Goal: Task Accomplishment & Management: Use online tool/utility

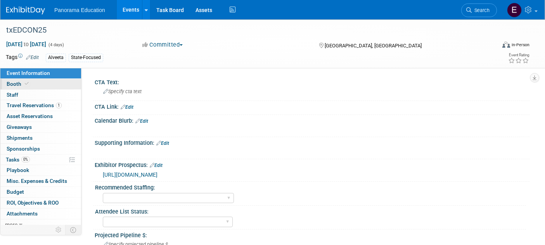
click at [36, 82] on link "Booth" at bounding box center [40, 84] width 81 height 10
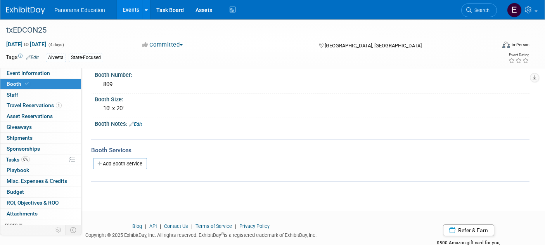
scroll to position [91, 0]
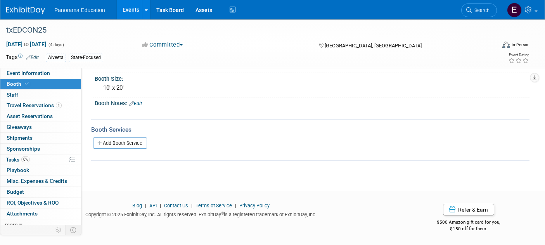
click at [130, 134] on div "Add Booth Service" at bounding box center [310, 143] width 438 height 18
click at [130, 142] on link "Add Booth Service" at bounding box center [120, 142] width 54 height 11
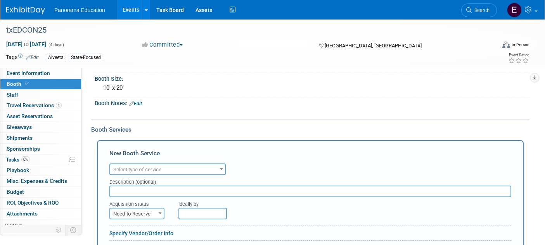
scroll to position [0, 0]
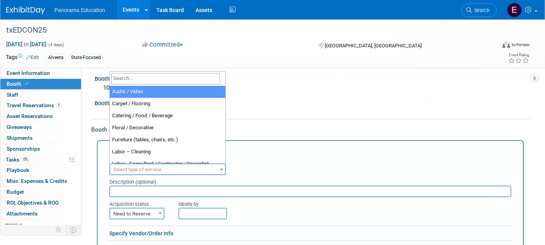
drag, startPoint x: 177, startPoint y: 168, endPoint x: 172, endPoint y: 172, distance: 6.6
click at [176, 168] on span "Select type of service" at bounding box center [167, 169] width 115 height 11
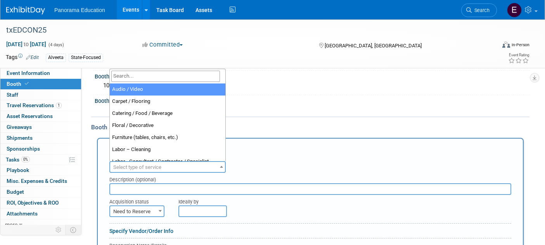
scroll to position [94, 0]
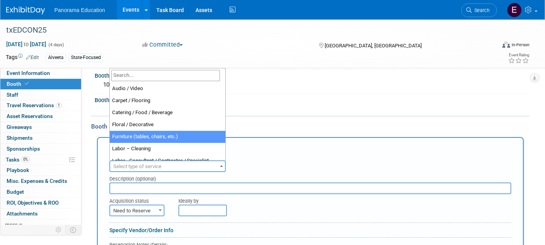
select select "6"
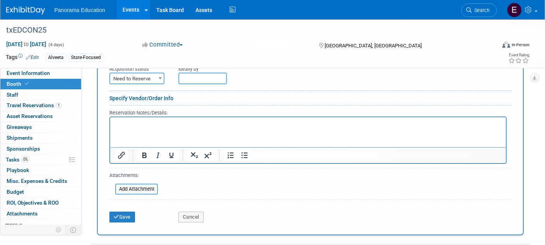
scroll to position [226, 0]
click at [146, 79] on span "Need to Reserve" at bounding box center [137, 78] width 54 height 11
select select "2"
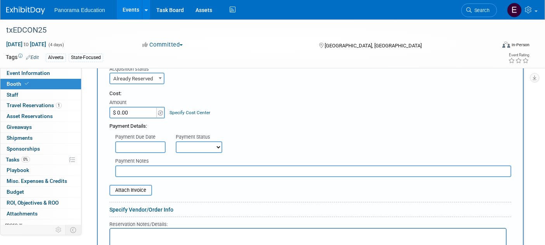
click at [140, 112] on input "$ 0.00" at bounding box center [133, 113] width 48 height 12
paste input "2,993.11"
type input "$ 2,993.11"
drag, startPoint x: 279, startPoint y: 136, endPoint x: 274, endPoint y: 134, distance: 4.9
click at [278, 135] on div "Payment Due Date Payment Status Not Paid Yet Partially Paid Paid in Full Next P…" at bounding box center [310, 141] width 413 height 23
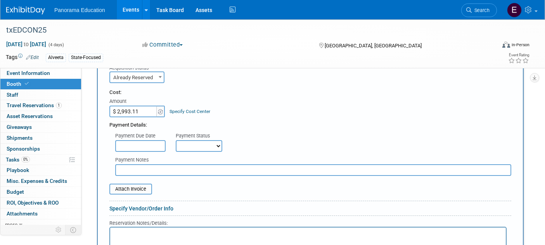
scroll to position [368, 0]
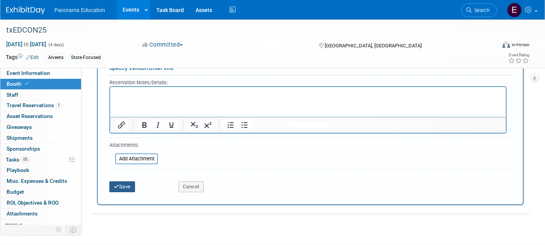
click at [119, 190] on button "Save" at bounding box center [122, 186] width 26 height 11
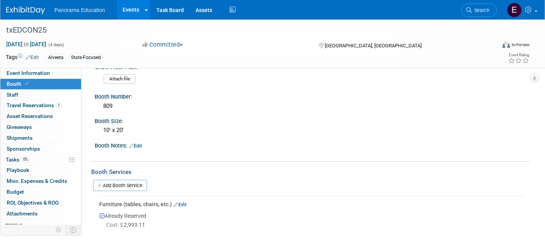
scroll to position [67, 0]
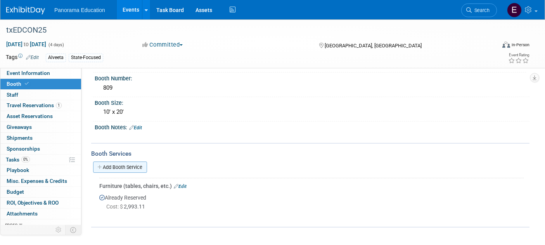
click at [133, 167] on link "Add Booth Service" at bounding box center [120, 166] width 54 height 11
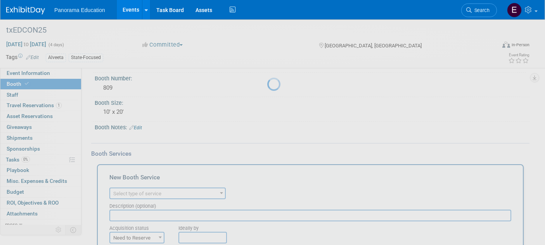
scroll to position [0, 0]
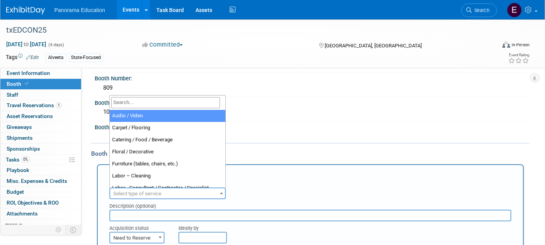
click at [161, 192] on span "Select type of service" at bounding box center [137, 193] width 48 height 6
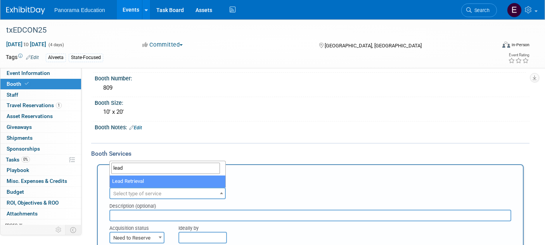
type input "lead"
select select "7"
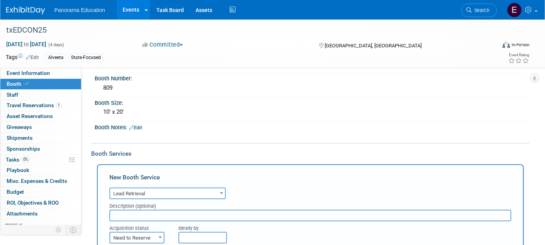
scroll to position [138, 0]
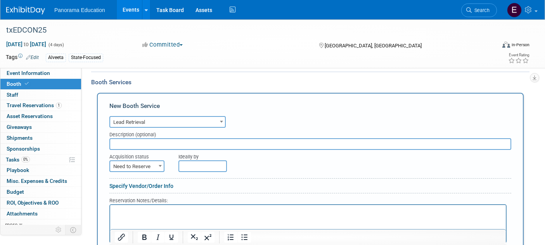
click at [151, 166] on span "Need to Reserve" at bounding box center [137, 166] width 54 height 11
select select "2"
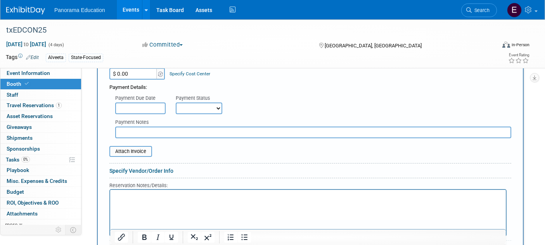
scroll to position [234, 0]
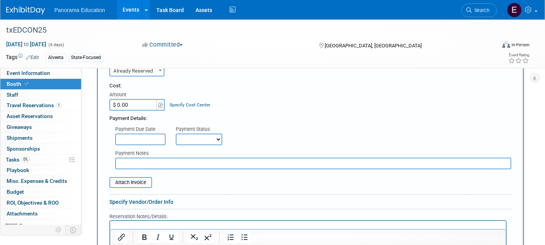
click at [133, 108] on input "$ 0.00" at bounding box center [133, 105] width 48 height 12
type input "$ 612.00"
click at [135, 180] on input "file" at bounding box center [105, 182] width 92 height 9
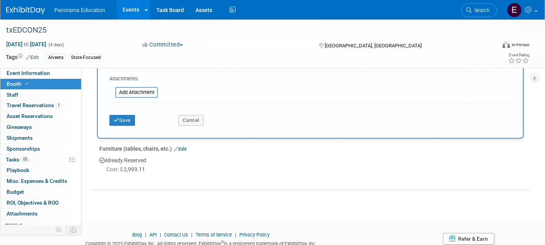
scroll to position [468, 0]
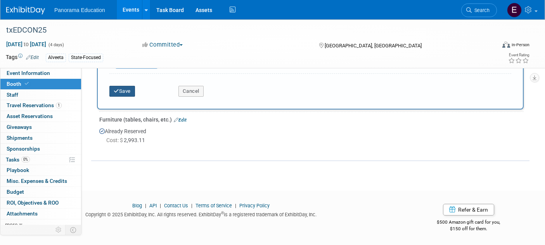
click at [123, 95] on button "Save" at bounding box center [122, 91] width 26 height 11
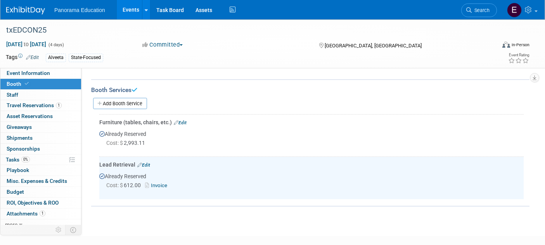
scroll to position [107, 0]
